Goal: Information Seeking & Learning: Learn about a topic

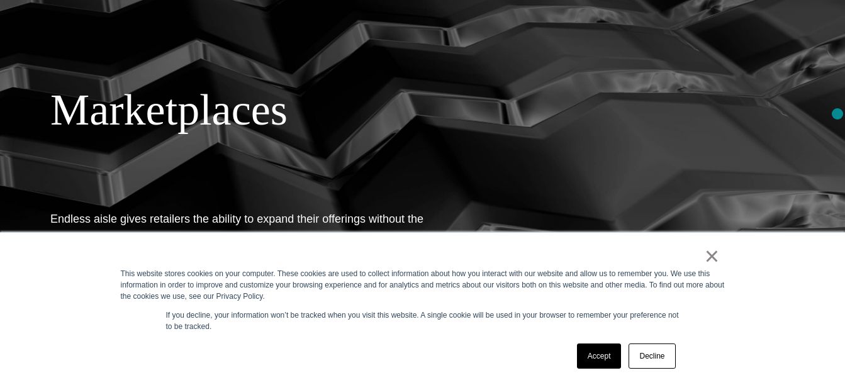
scroll to position [106, 0]
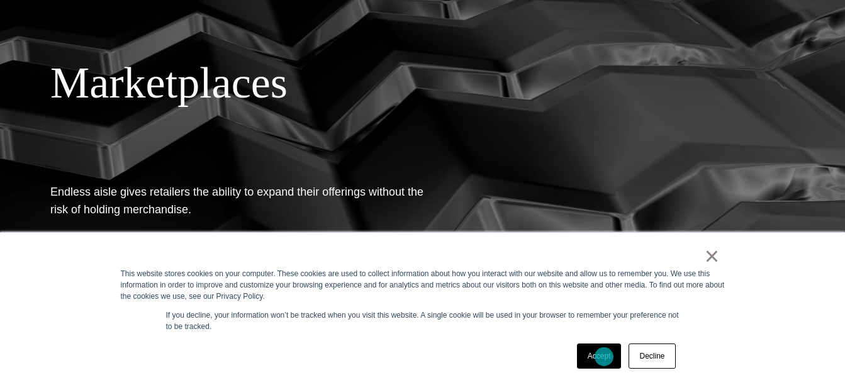
click at [604, 357] on link "Accept" at bounding box center [599, 356] width 45 height 25
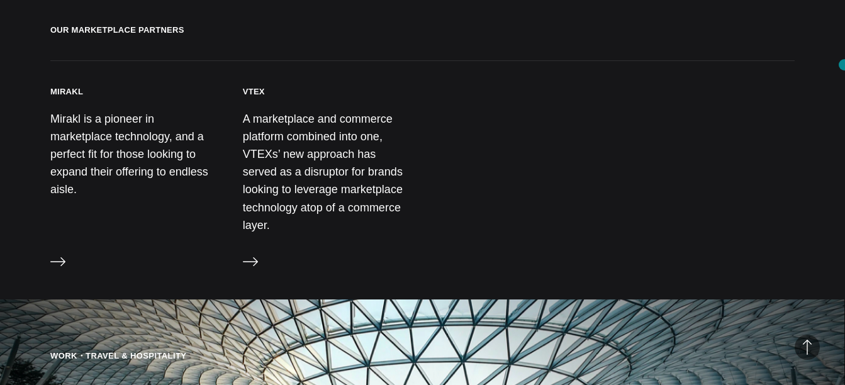
scroll to position [761, 0]
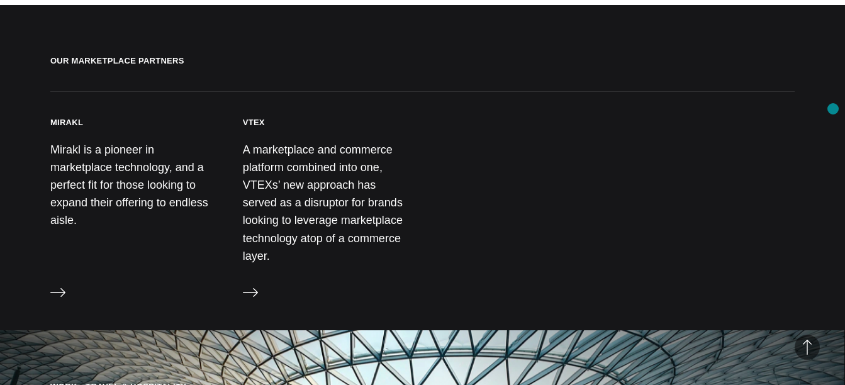
drag, startPoint x: 833, startPoint y: 127, endPoint x: 833, endPoint y: 106, distance: 21.4
click at [833, 106] on section "Our Marketplace Partners [GEOGRAPHIC_DATA] Mirakl is a pioneer in marketplace t…" at bounding box center [422, 167] width 845 height 325
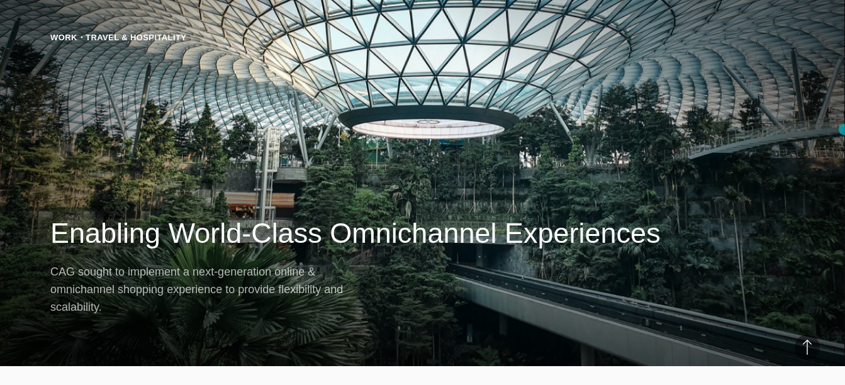
scroll to position [1106, 0]
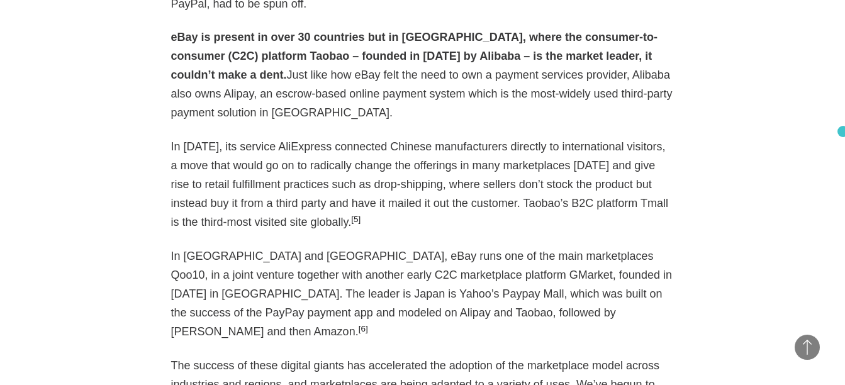
scroll to position [1067, 0]
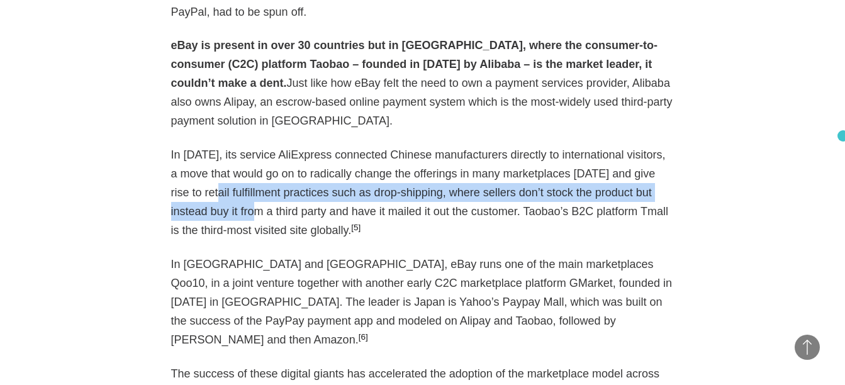
drag, startPoint x: 843, startPoint y: 123, endPoint x: 843, endPoint y: 136, distance: 13.2
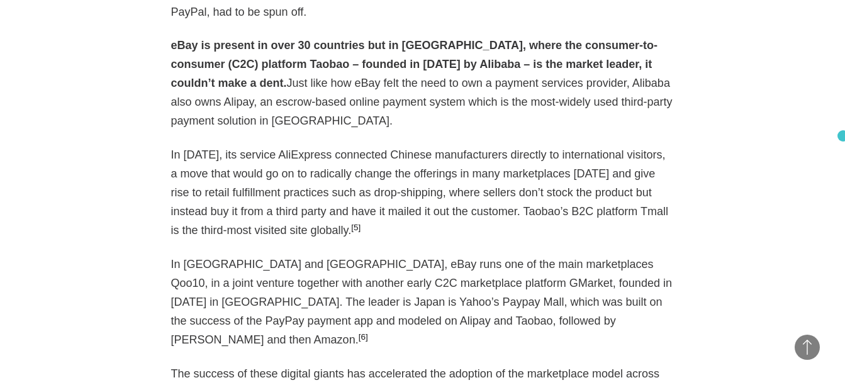
drag, startPoint x: 843, startPoint y: 136, endPoint x: 786, endPoint y: 162, distance: 62.8
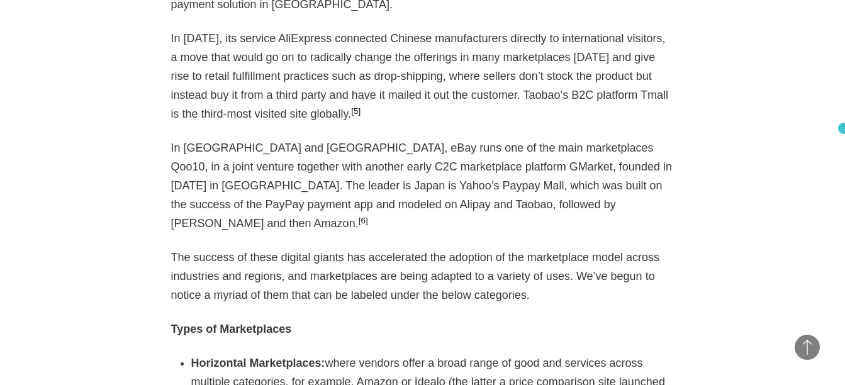
scroll to position [1198, 0]
